Goal: Navigation & Orientation: Understand site structure

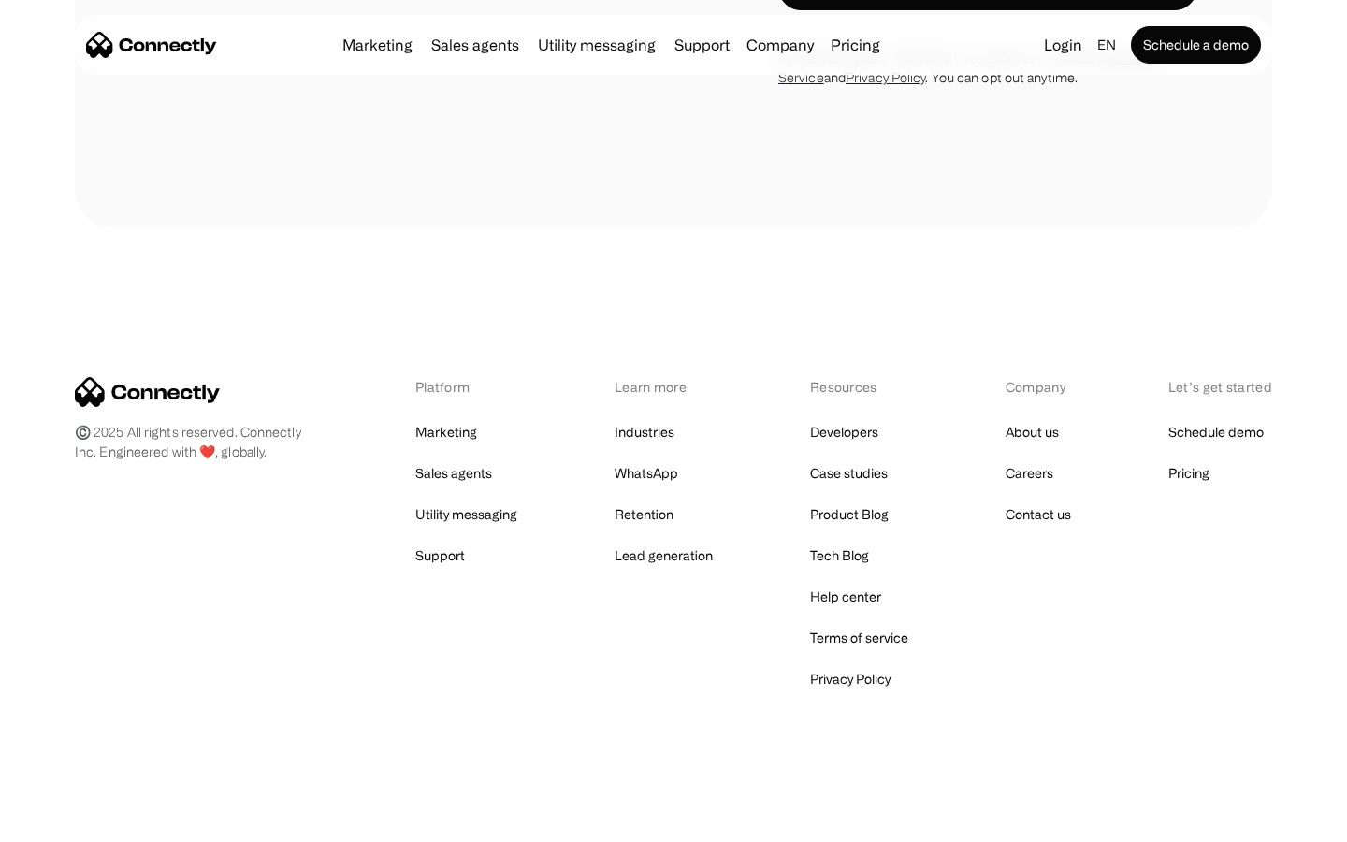
scroll to position [6295, 0]
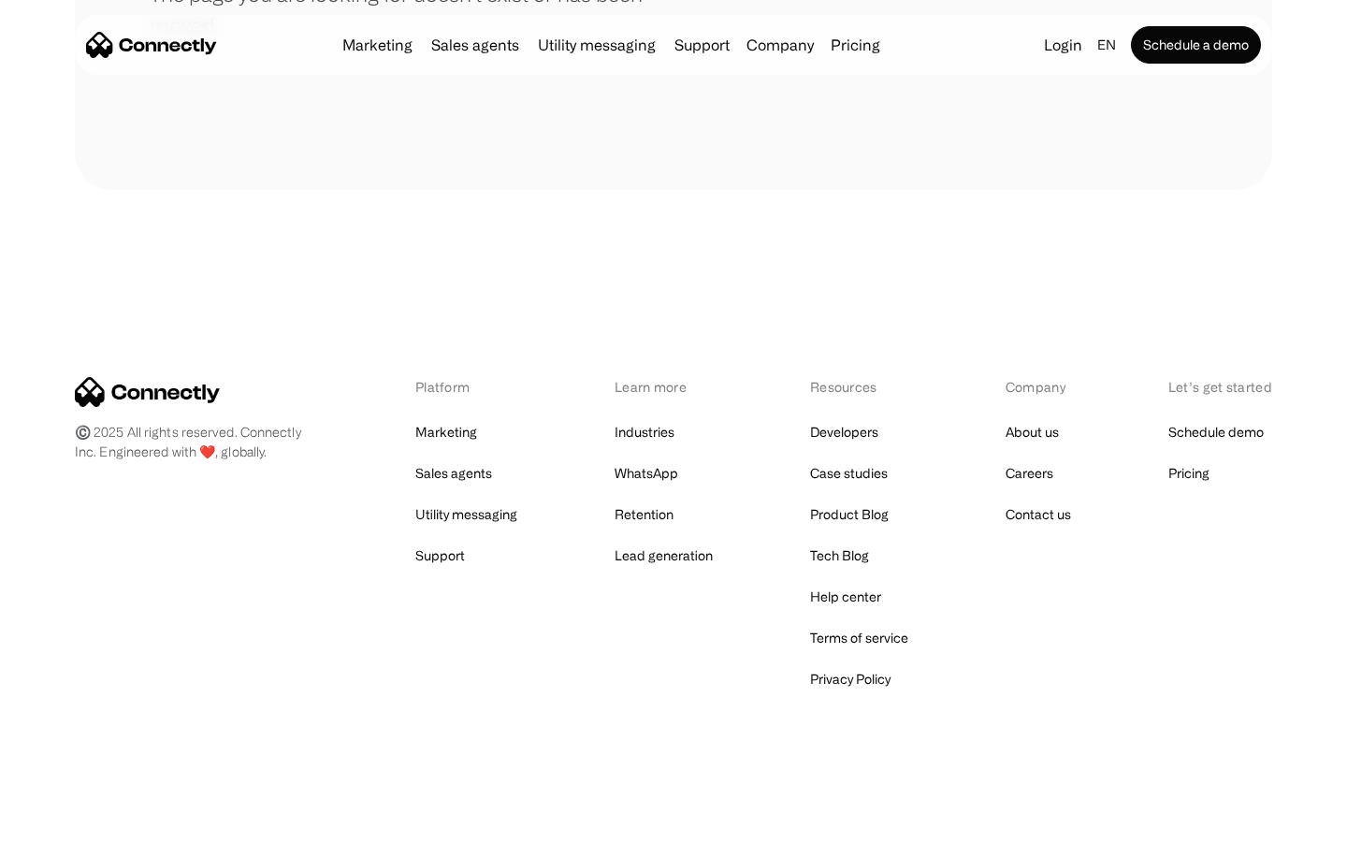
scroll to position [341, 0]
